Goal: Check status: Check status

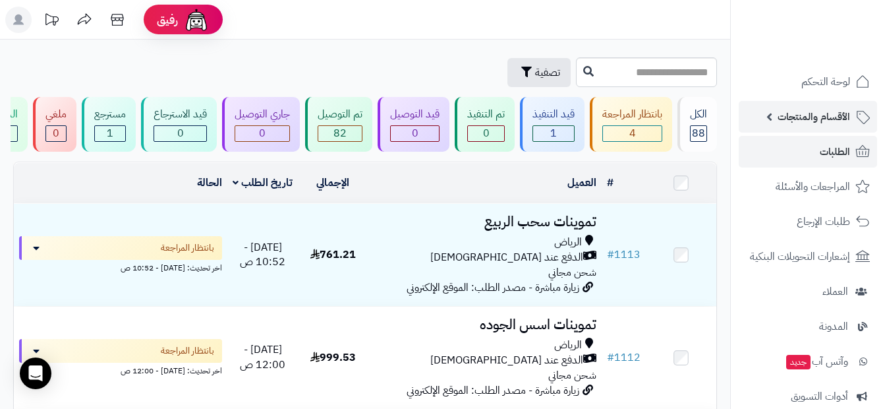
click at [819, 119] on span "الأقسام والمنتجات" at bounding box center [814, 116] width 73 height 18
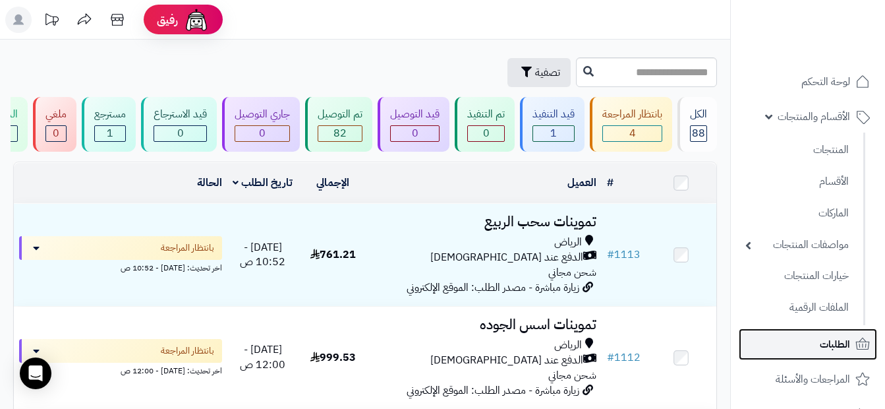
click at [824, 357] on link "الطلبات" at bounding box center [808, 344] width 138 height 32
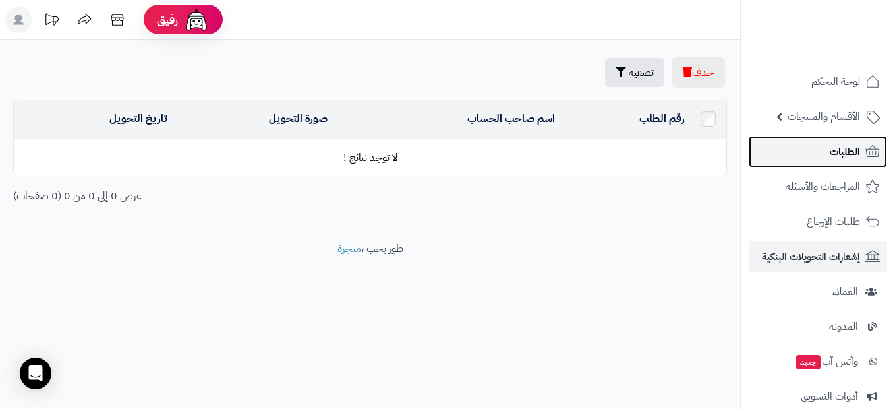
click at [831, 159] on span "الطلبات" at bounding box center [845, 151] width 30 height 18
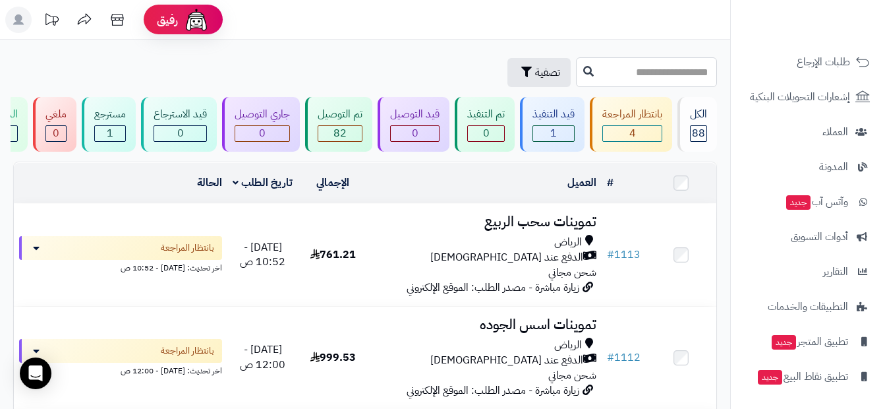
click at [655, 79] on input "text" at bounding box center [646, 72] width 141 height 30
type input "*"
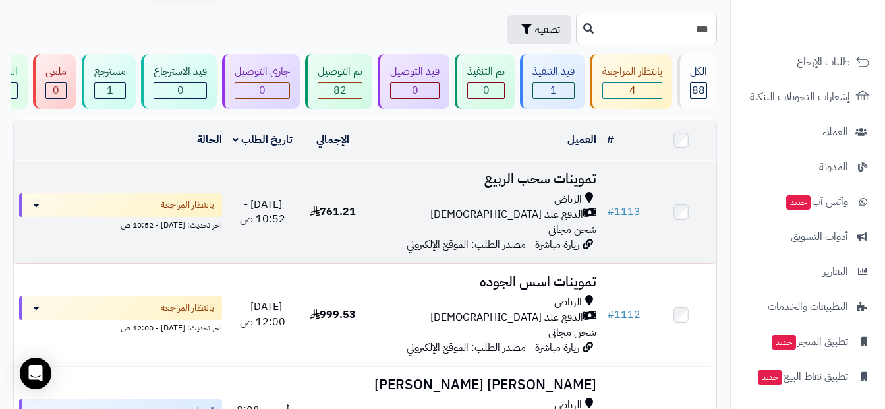
scroll to position [66, 0]
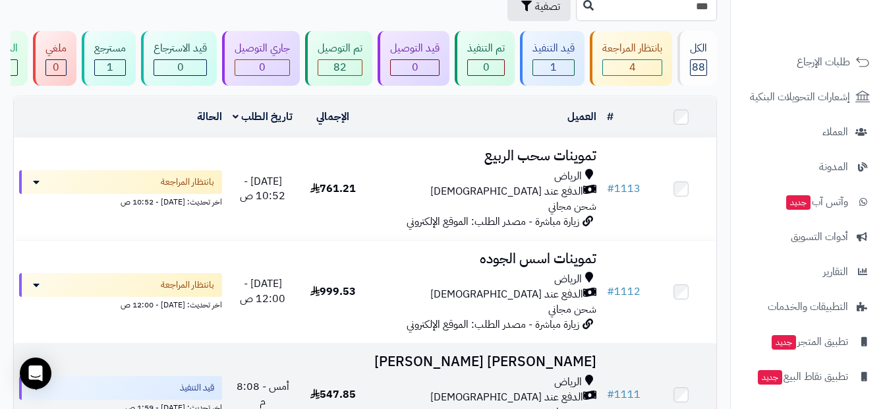
type input "***"
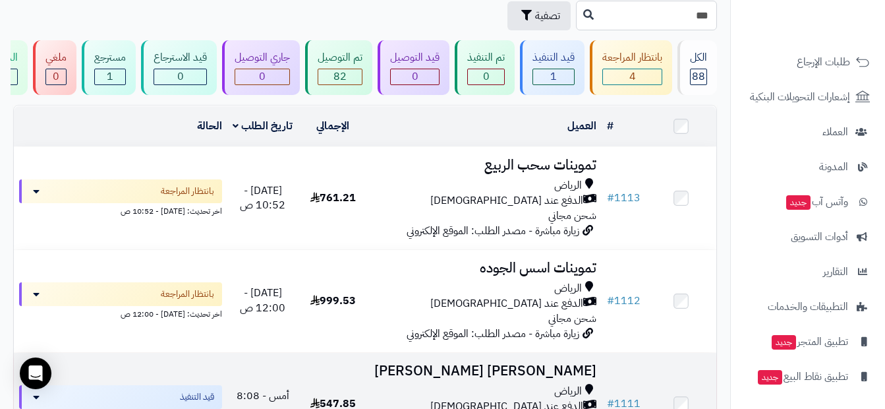
scroll to position [132, 0]
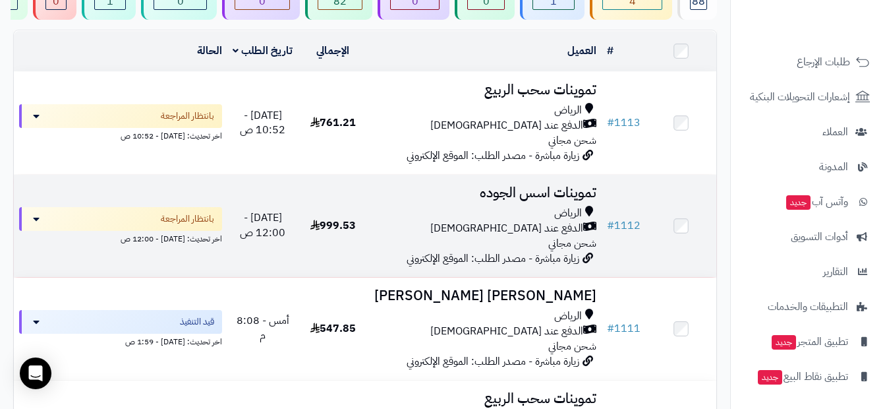
click at [488, 235] on div "الدفع عند [DEMOGRAPHIC_DATA]" at bounding box center [484, 228] width 223 height 15
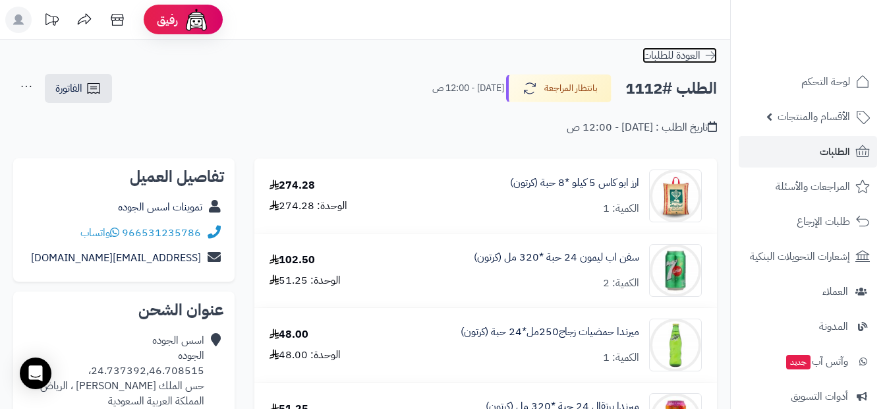
click at [702, 59] on link "العودة للطلبات" at bounding box center [680, 55] width 74 height 16
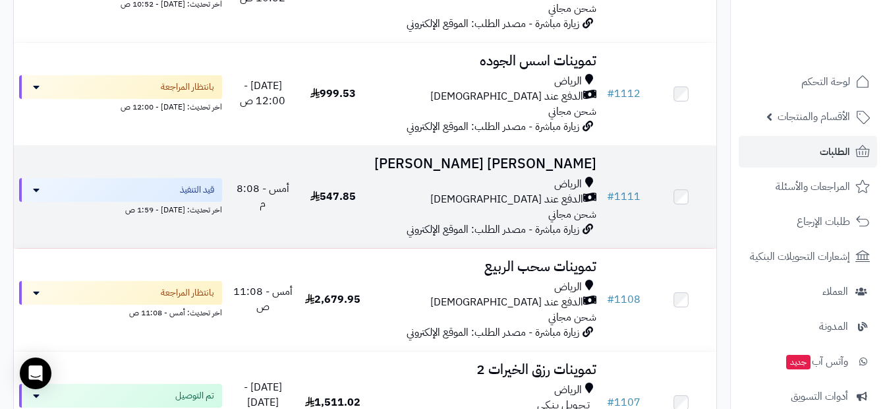
scroll to position [198, 0]
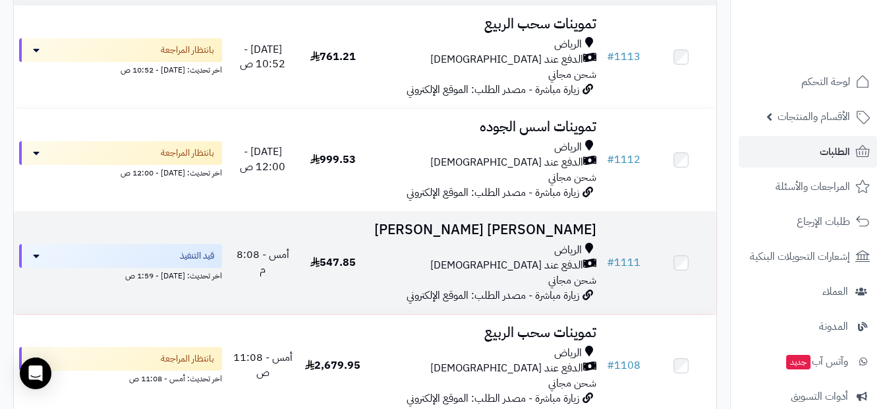
click at [680, 279] on td at bounding box center [681, 263] width 71 height 102
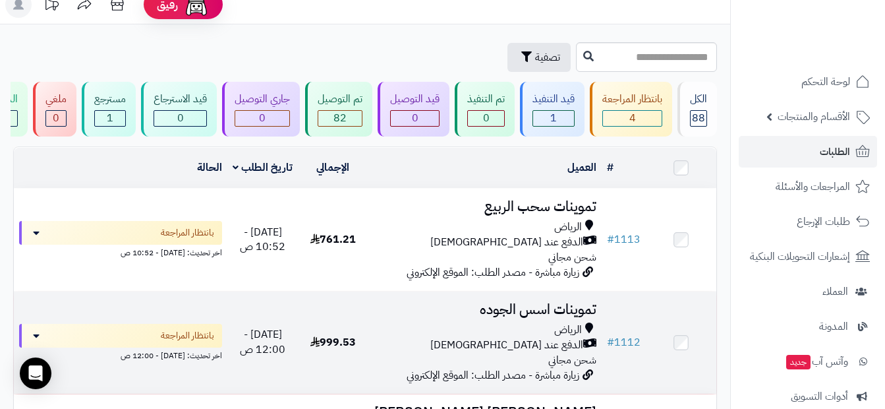
scroll to position [0, 0]
